Goal: Task Accomplishment & Management: Manage account settings

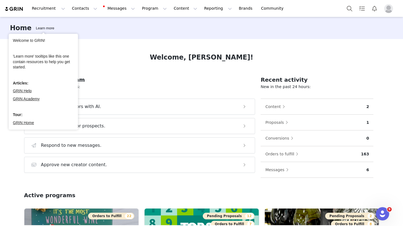
click at [103, 62] on div "Welcome, [PERSON_NAME]!" at bounding box center [201, 57] width 355 height 10
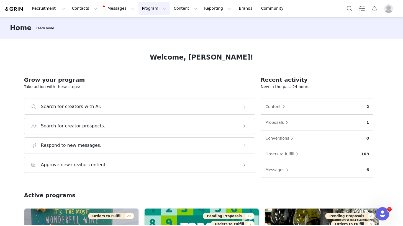
click at [138, 9] on button "Program Program" at bounding box center [154, 8] width 32 height 12
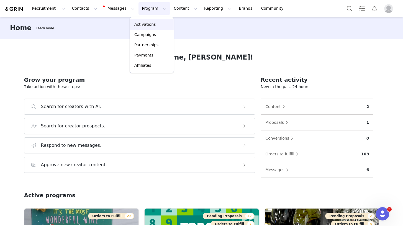
click at [145, 25] on p "Activations" at bounding box center [144, 25] width 21 height 6
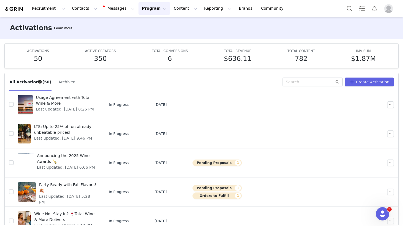
scroll to position [102, 0]
click at [66, 184] on span "Party Ready with Fall Flavors! 🍂" at bounding box center [68, 188] width 58 height 12
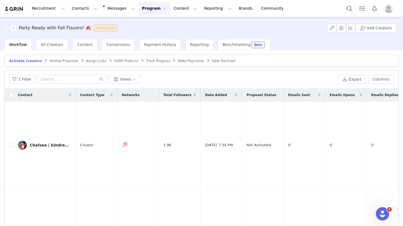
click at [69, 62] on span "Review Proposals" at bounding box center [64, 61] width 29 height 4
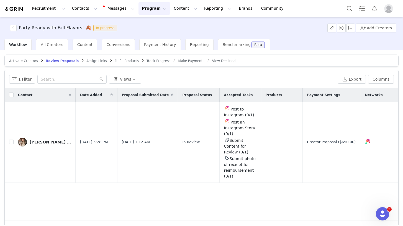
click at [120, 60] on span "Fulfill Products" at bounding box center [127, 61] width 24 height 4
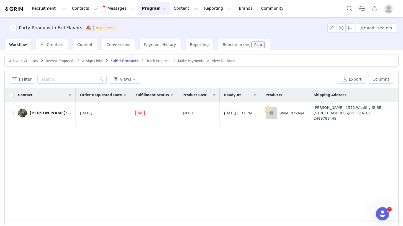
click at [60, 50] on div "Activate Creators Review Proposals Assign Links Fulfill Products Track Progress…" at bounding box center [201, 137] width 403 height 175
click at [55, 43] on span "All Creators" at bounding box center [52, 44] width 22 height 4
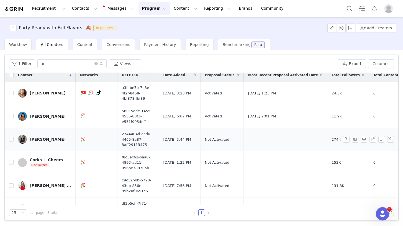
scroll to position [5, 0]
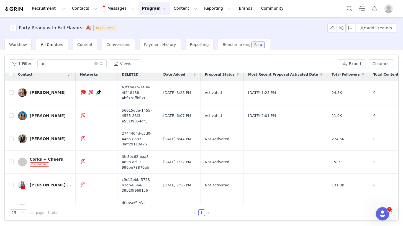
click at [143, 8] on button "Program Program" at bounding box center [154, 8] width 32 height 12
click at [144, 25] on p "Activations" at bounding box center [144, 25] width 21 height 6
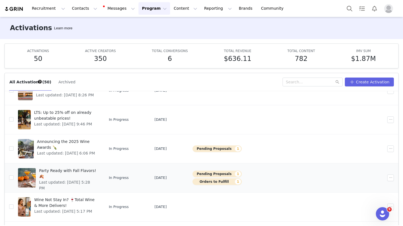
scroll to position [117, 0]
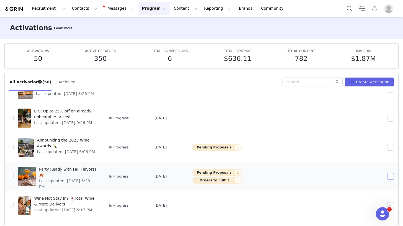
click at [388, 177] on button "button" at bounding box center [390, 176] width 7 height 7
click at [365, 123] on div "Edit" at bounding box center [369, 122] width 48 height 6
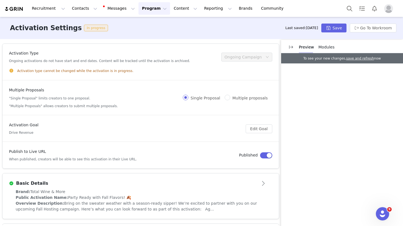
click at [367, 40] on div "Preview Modules" at bounding box center [342, 46] width 122 height 13
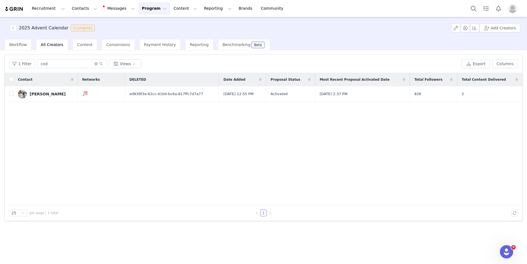
click at [151, 10] on button "Program Program" at bounding box center [154, 8] width 32 height 12
click at [149, 22] on p "Activations" at bounding box center [144, 25] width 21 height 6
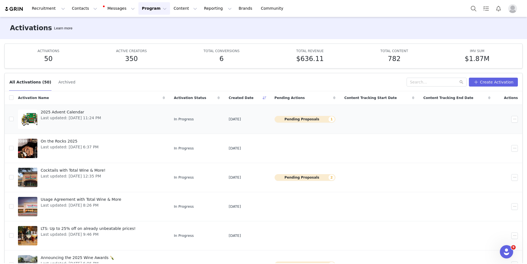
click at [55, 112] on span "2025 Advent Calendar" at bounding box center [71, 112] width 60 height 6
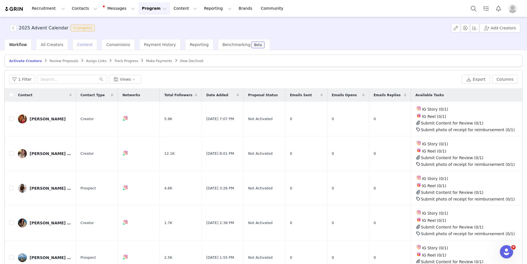
click at [86, 47] on span "Content" at bounding box center [85, 44] width 16 height 4
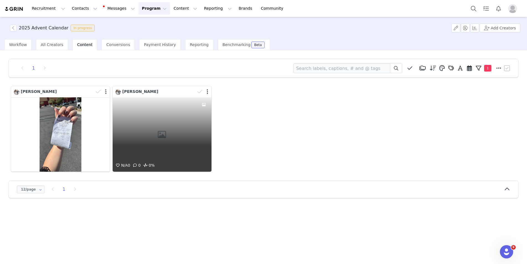
click at [160, 138] on div "N/A 0 0 0%" at bounding box center [162, 134] width 99 height 74
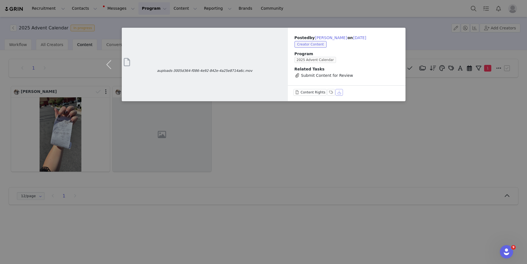
click at [339, 91] on button "Download" at bounding box center [340, 92] width 8 height 7
click at [293, 145] on div "auploads-3005d364-f086-4e92-842e-4a25e8714a6c.mov Posted by Codi Musler on Sep …" at bounding box center [263, 132] width 527 height 264
